Goal: Feedback & Contribution: Leave review/rating

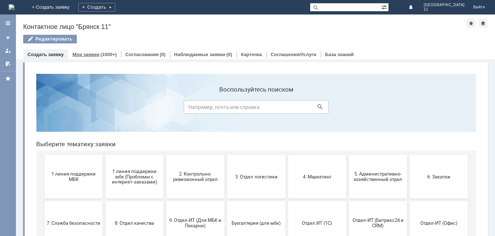
click at [91, 54] on link "Мои заявки" at bounding box center [86, 54] width 27 height 5
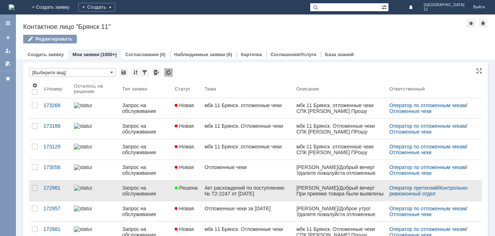
click at [188, 192] on link "Решена" at bounding box center [187, 191] width 30 height 20
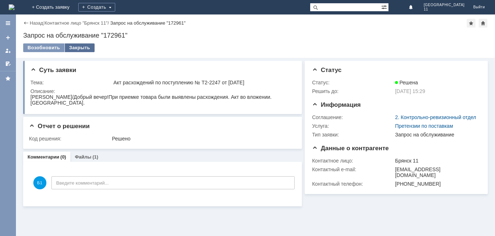
click at [76, 46] on div "Закрыть" at bounding box center [80, 48] width 30 height 9
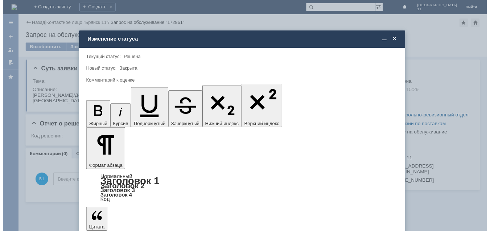
scroll to position [27, 0]
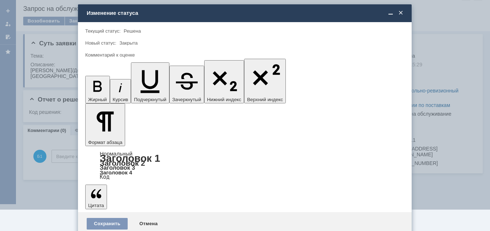
click at [127, 213] on span "5 - Отлично" at bounding box center [245, 215] width 310 height 6
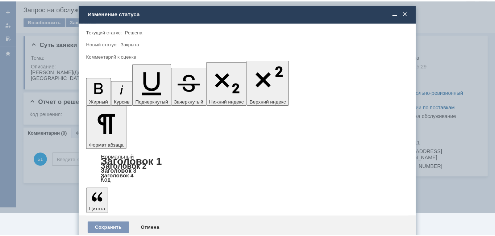
scroll to position [0, 0]
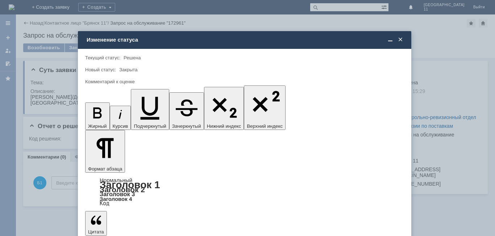
type input "5 - Отлично"
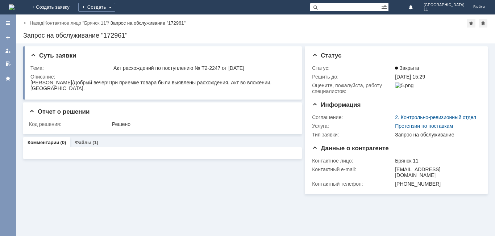
click at [15, 10] on img at bounding box center [12, 7] width 6 height 6
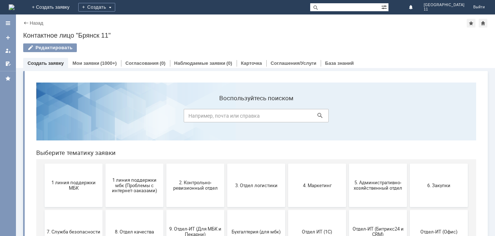
click at [15, 8] on img at bounding box center [12, 7] width 6 height 6
click at [33, 24] on link "Назад" at bounding box center [36, 22] width 13 height 5
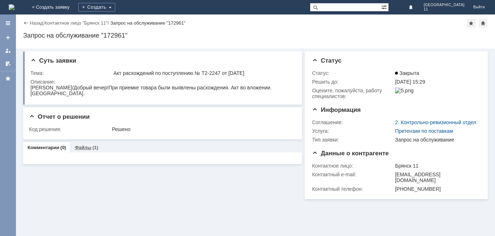
click at [85, 150] on link "Файлы" at bounding box center [83, 147] width 17 height 5
